Goal: Information Seeking & Learning: Learn about a topic

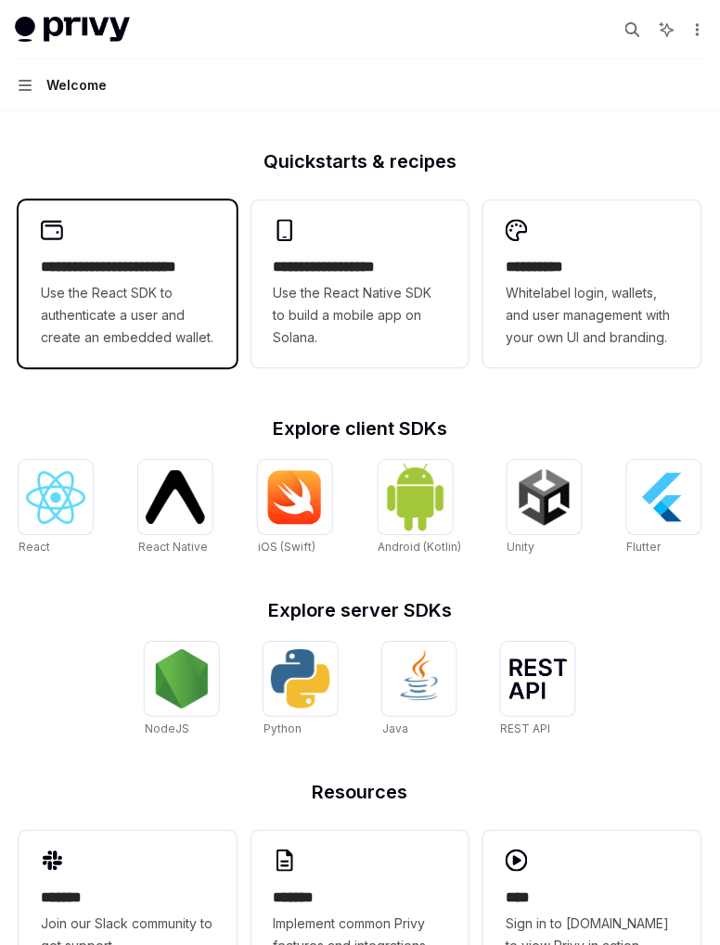
scroll to position [459, 0]
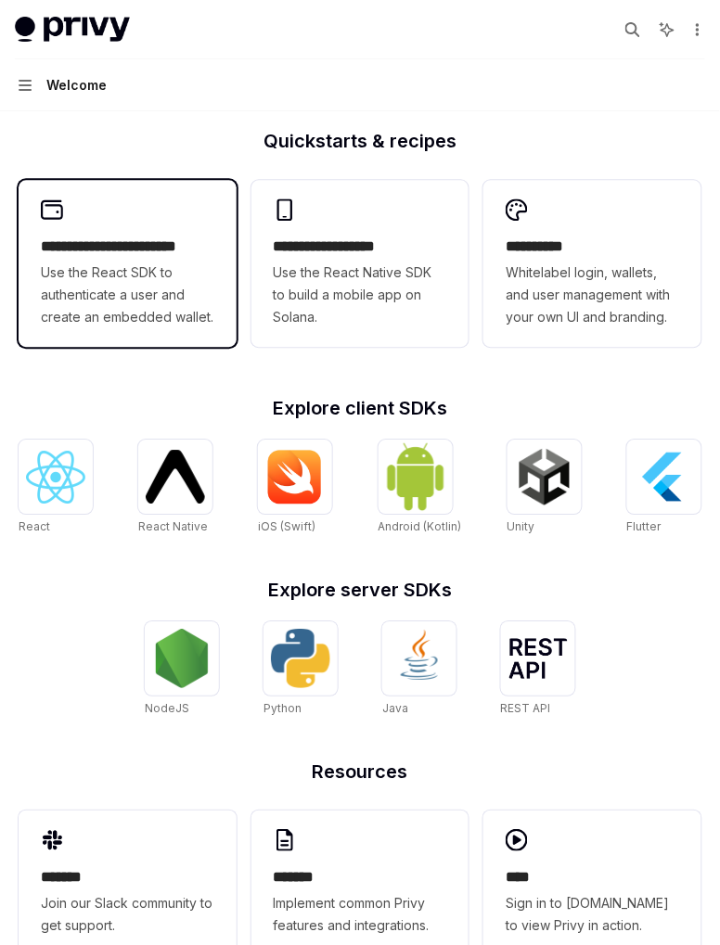
click at [174, 268] on span "Use the React SDK to authenticate a user and create an embedded wallet." at bounding box center [127, 296] width 173 height 67
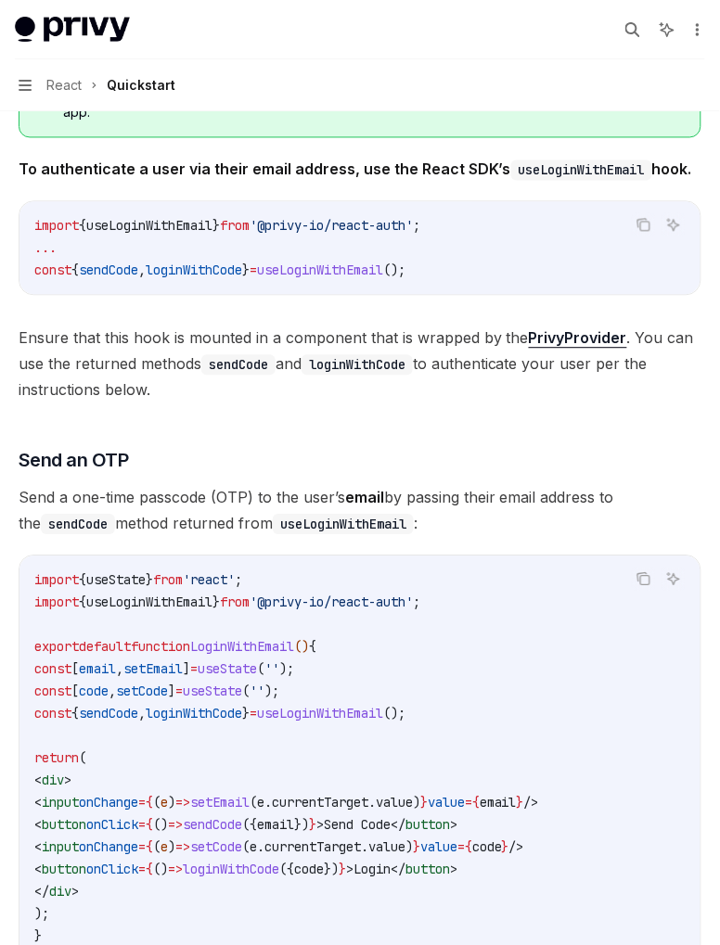
scroll to position [424, 0]
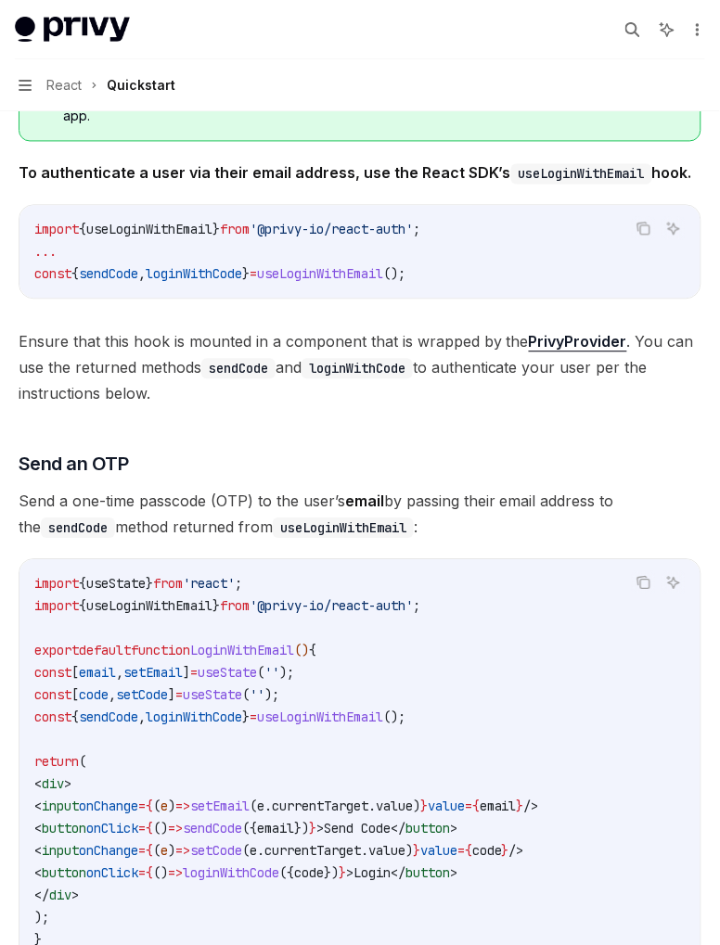
click at [537, 494] on span "Send a one-time passcode (OTP) to the user’s email by passing their email addre…" at bounding box center [360, 515] width 683 height 52
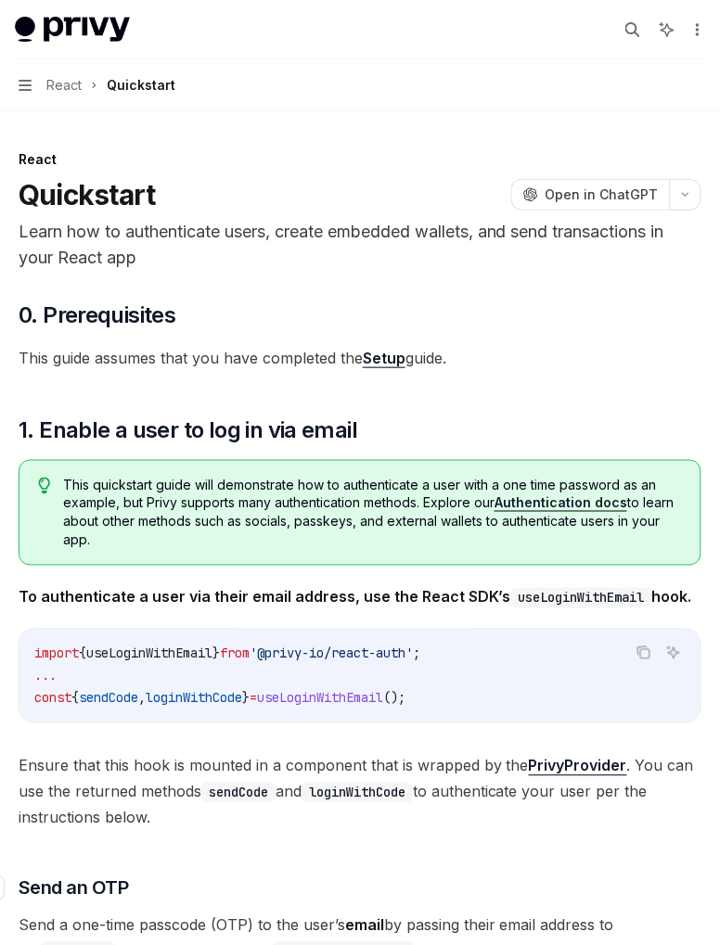
scroll to position [0, 0]
click at [4, 90] on button "Navigation React Quickstart" at bounding box center [360, 85] width 720 height 52
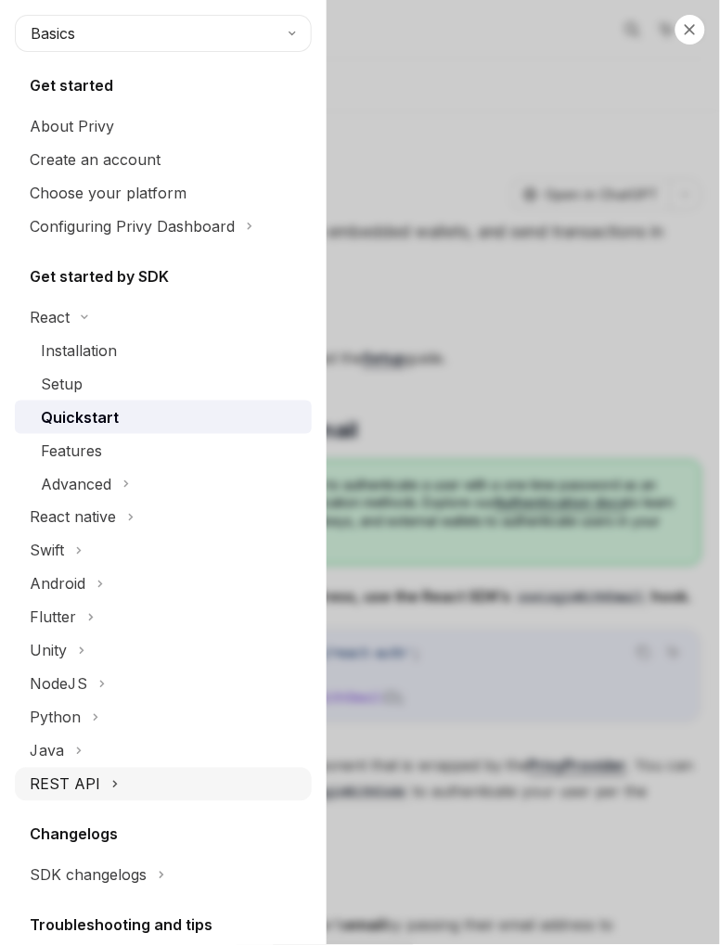
click at [111, 790] on icon at bounding box center [114, 785] width 7 height 22
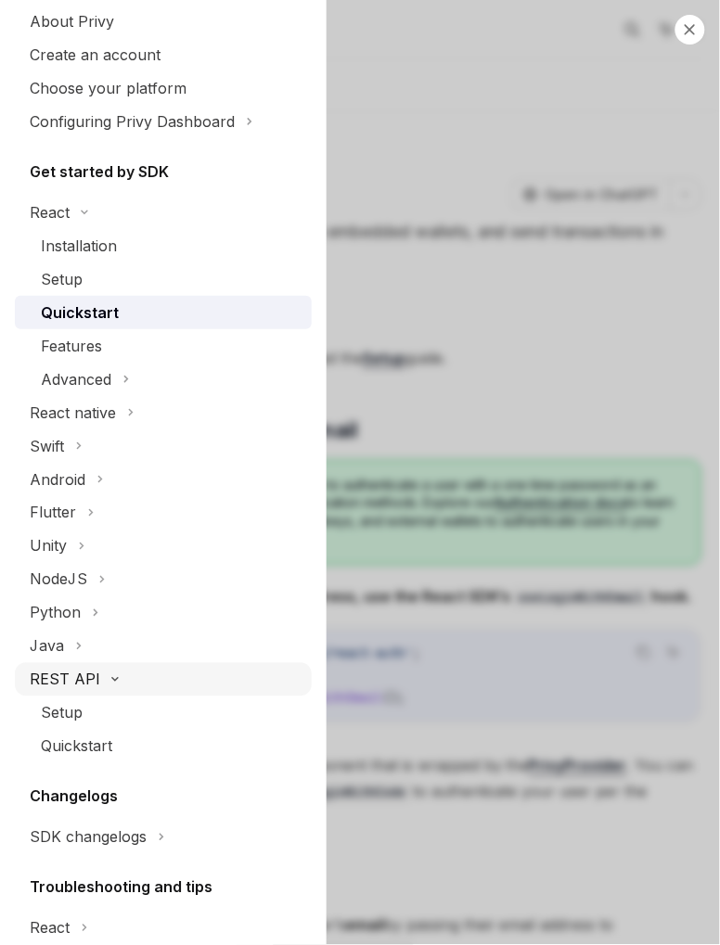
scroll to position [216, 0]
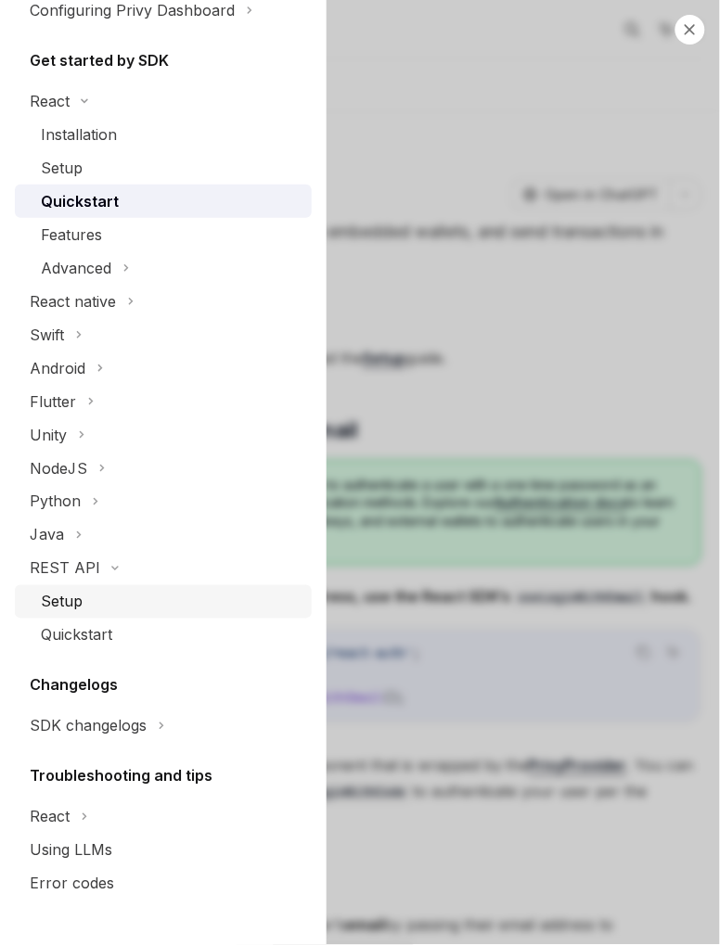
click at [76, 602] on div "Setup" at bounding box center [62, 602] width 42 height 22
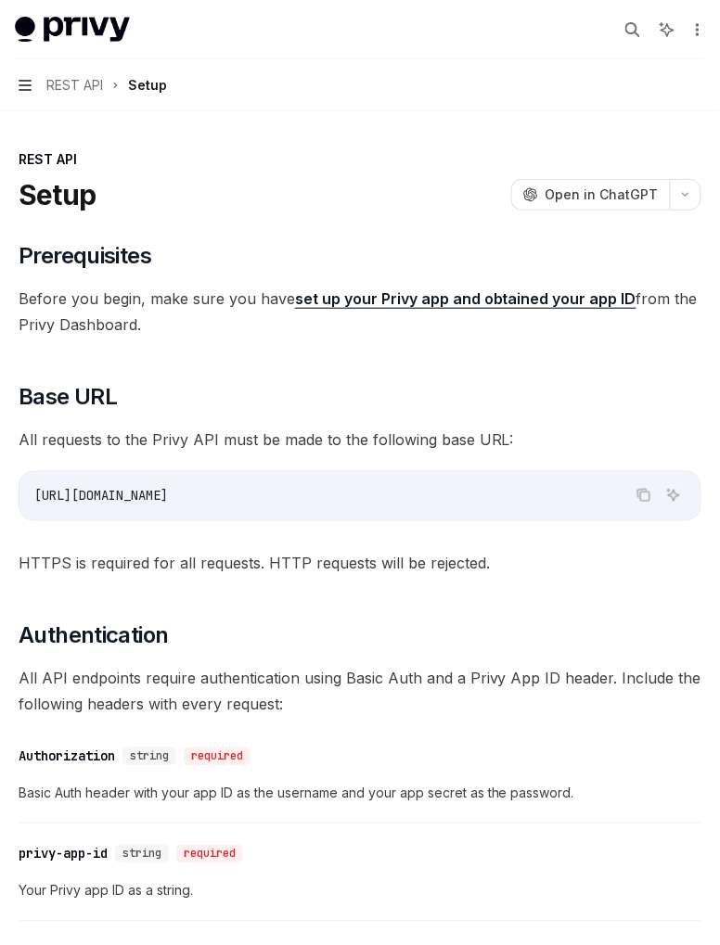
click at [19, 83] on icon "button" at bounding box center [25, 85] width 13 height 15
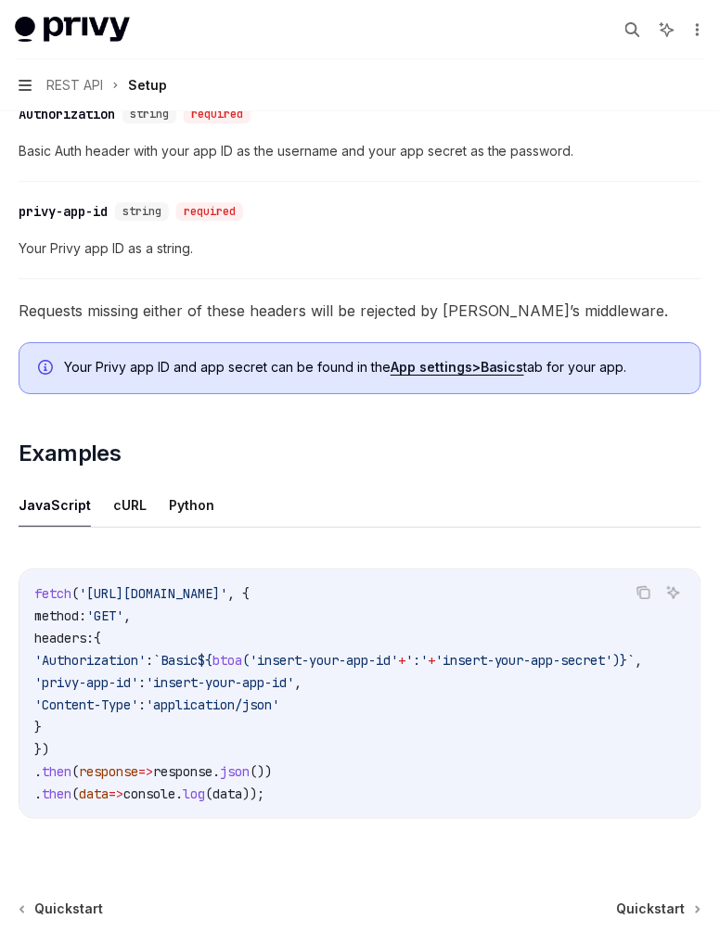
scroll to position [642, 0]
click at [129, 514] on button "cURL" at bounding box center [129, 506] width 33 height 44
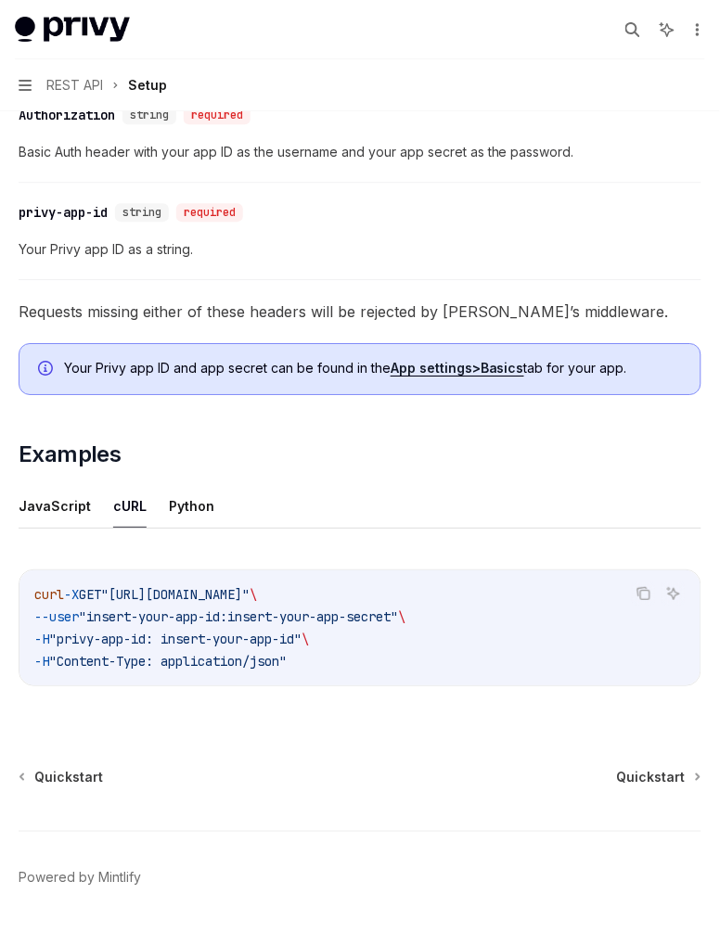
scroll to position [597, 0]
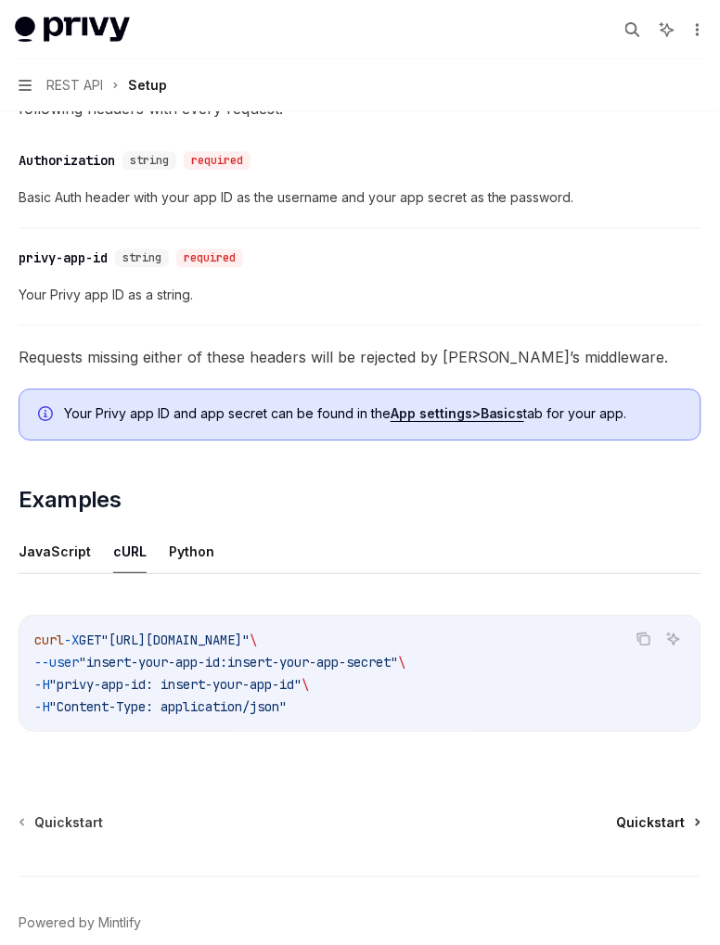
click at [670, 828] on span "Quickstart" at bounding box center [651, 823] width 69 height 19
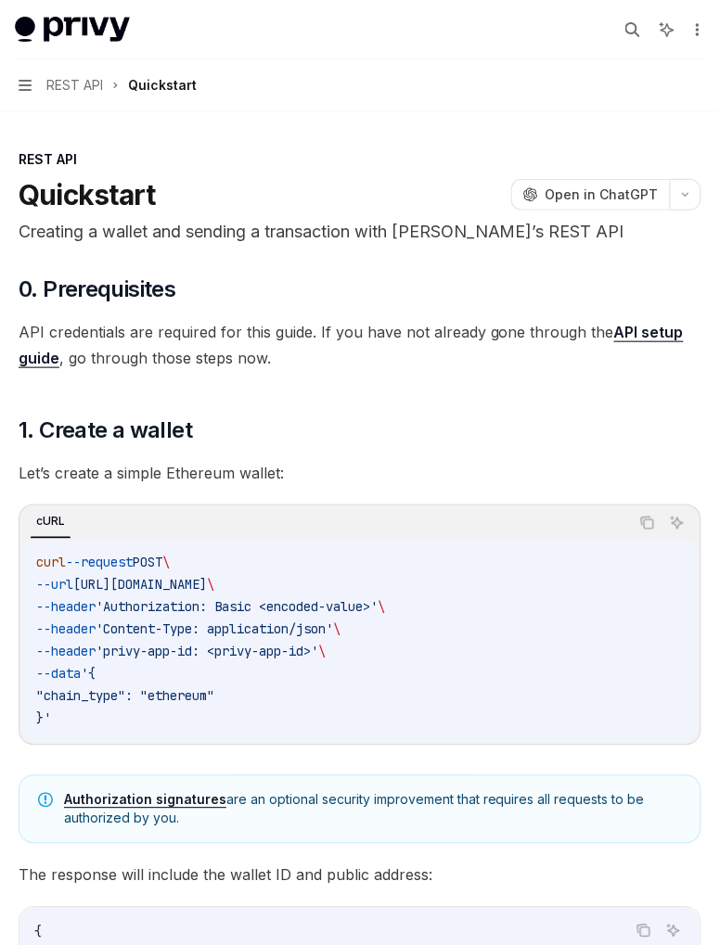
click at [42, 90] on button "Navigation REST API Quickstart" at bounding box center [360, 85] width 720 height 52
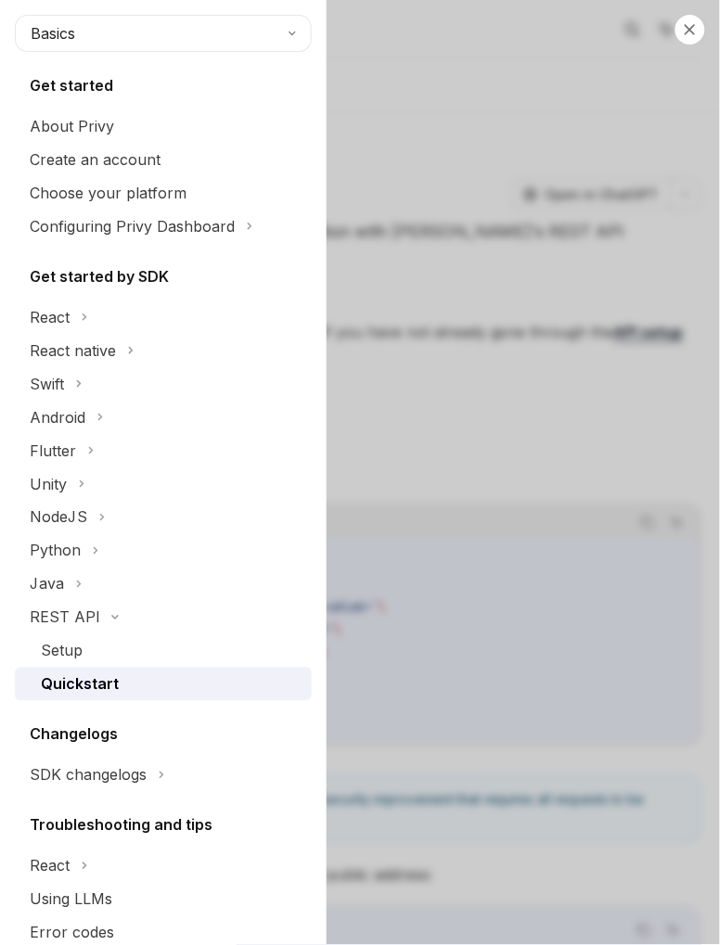
click at [223, 23] on button "Basics" at bounding box center [163, 33] width 297 height 37
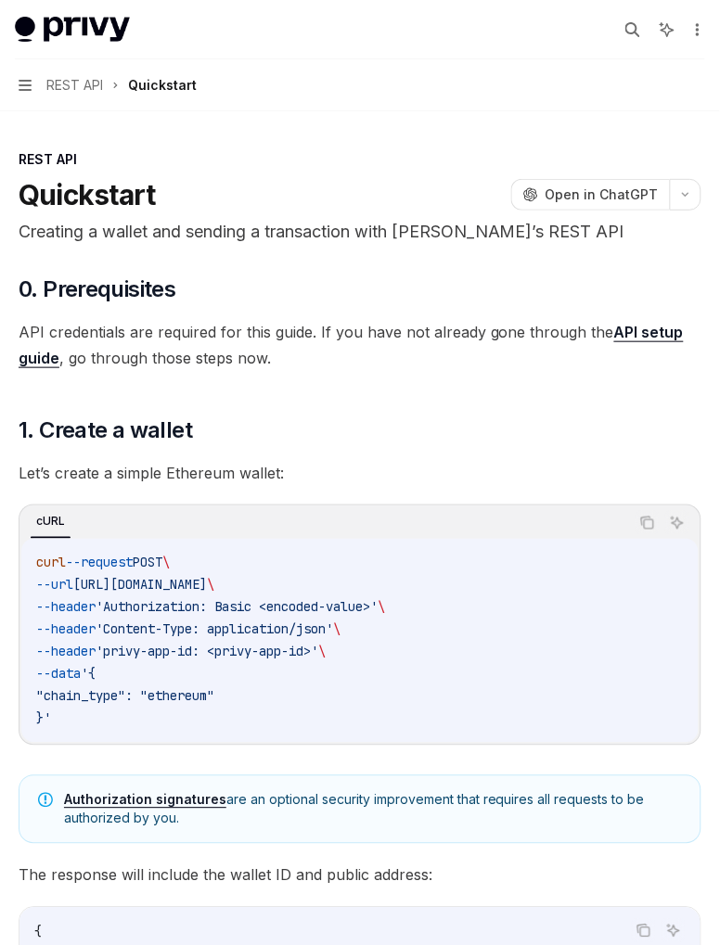
click at [65, 35] on img at bounding box center [72, 30] width 115 height 26
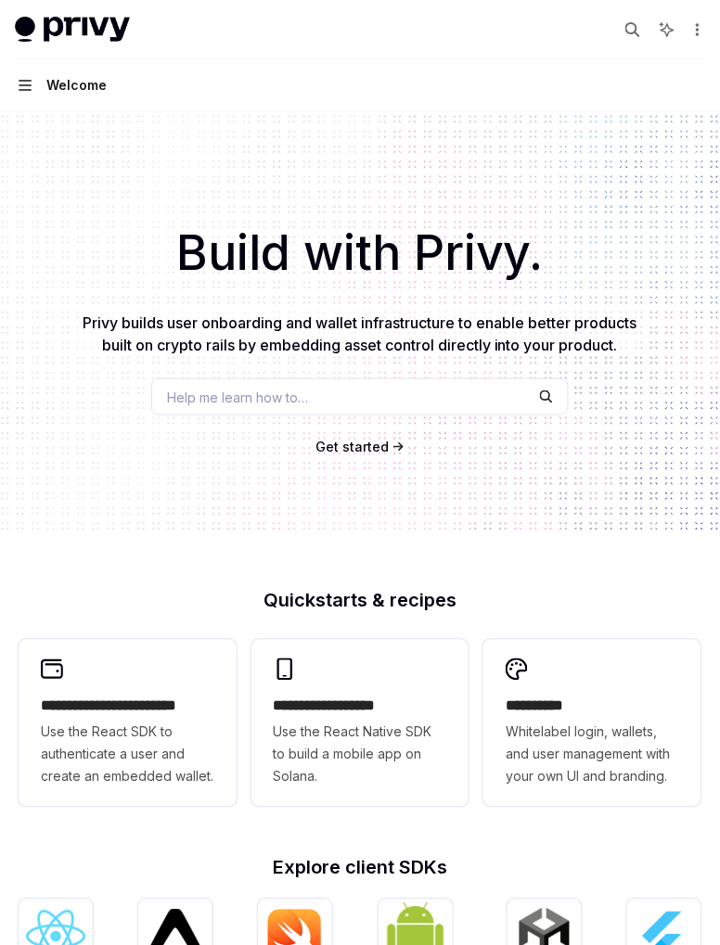
click at [24, 92] on icon "button" at bounding box center [25, 85] width 13 height 15
click at [24, 82] on icon "button" at bounding box center [25, 85] width 13 height 11
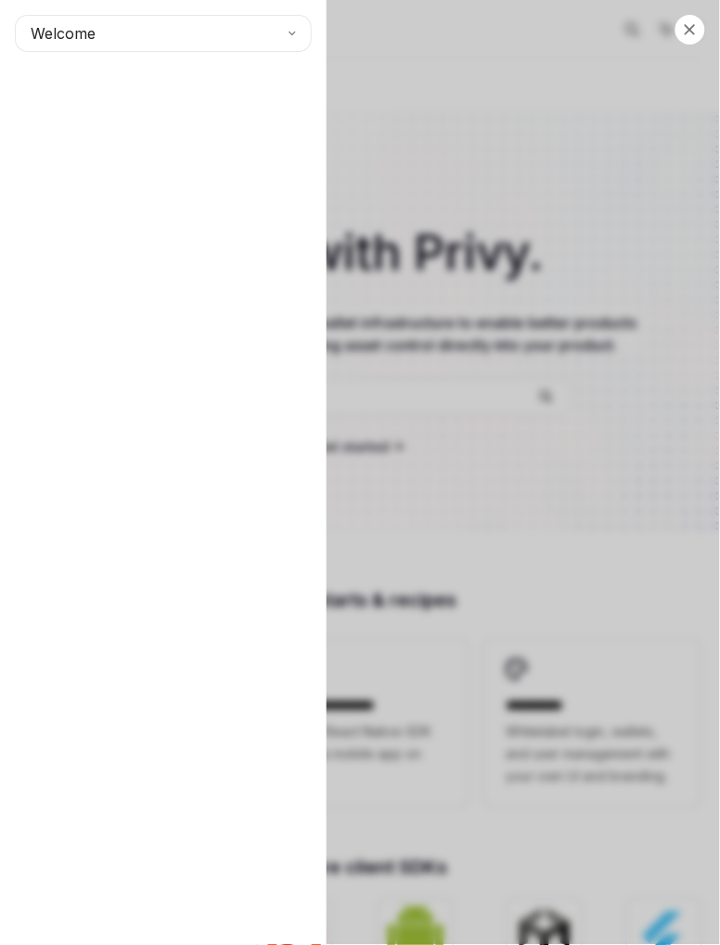
click at [66, 43] on span "Welcome" at bounding box center [63, 33] width 65 height 22
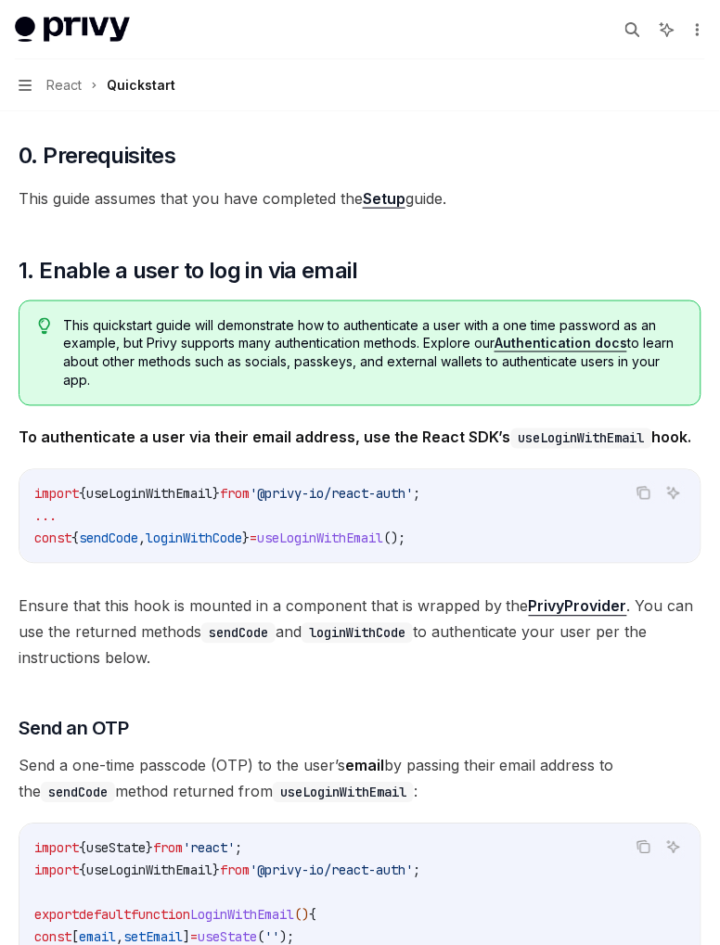
type textarea "*"
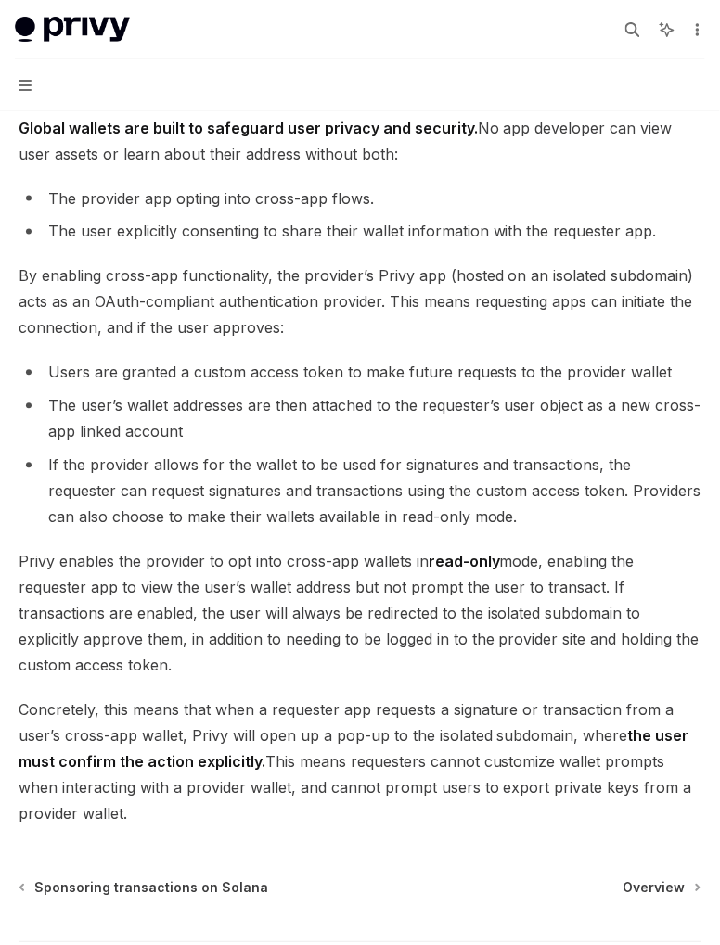
scroll to position [1304, 0]
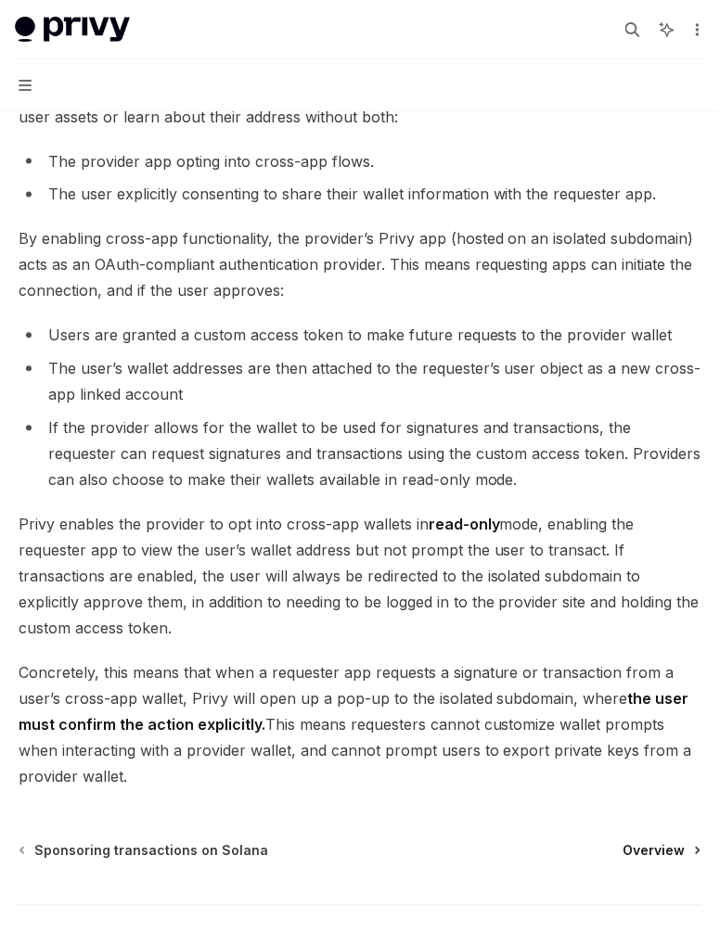
click at [667, 848] on span "Overview" at bounding box center [654, 851] width 62 height 19
type textarea "*"
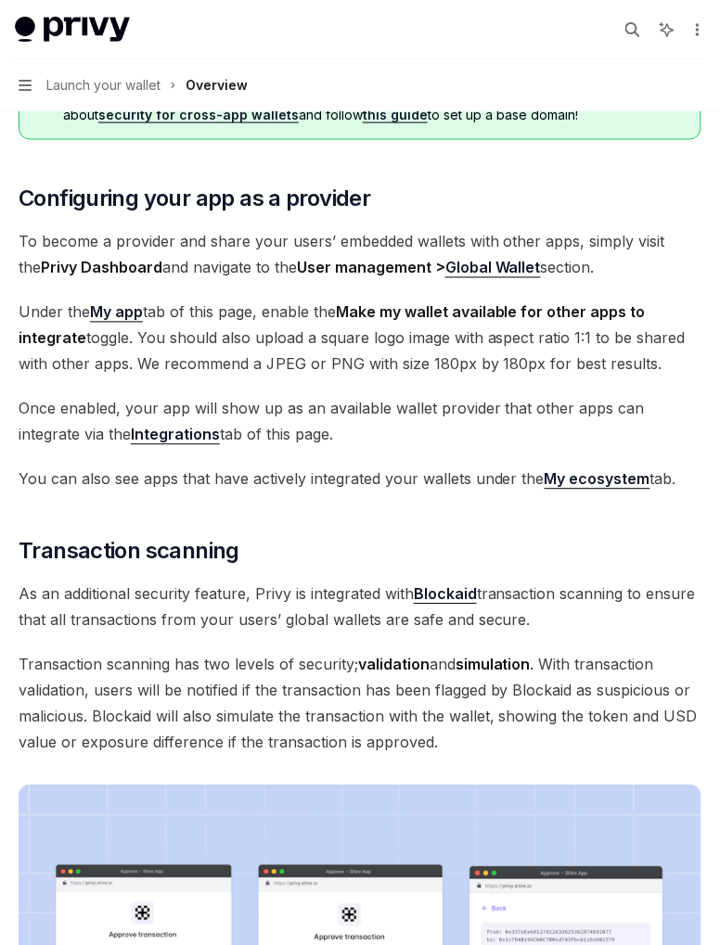
scroll to position [301, 0]
